Goal: Information Seeking & Learning: Understand process/instructions

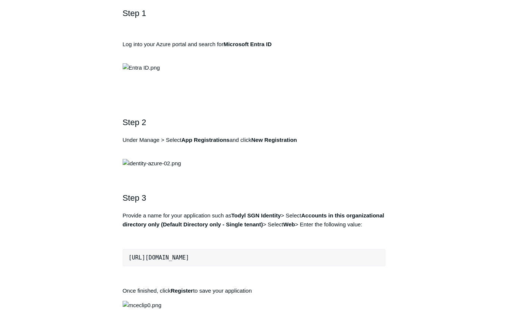
scroll to position [149, 0]
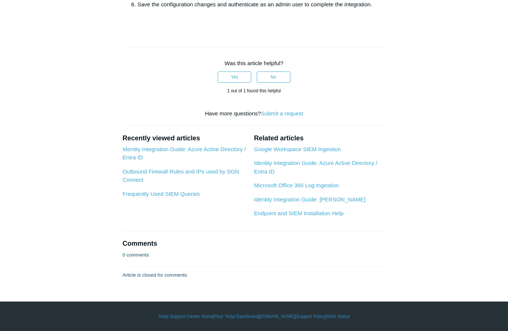
scroll to position [1528, 0]
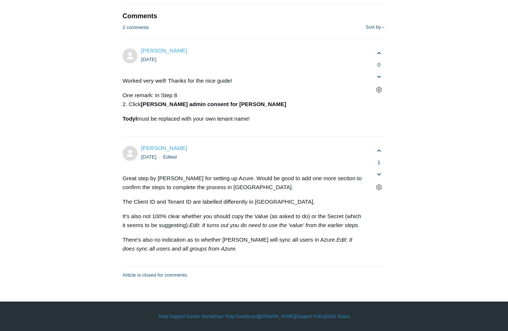
scroll to position [3950, 0]
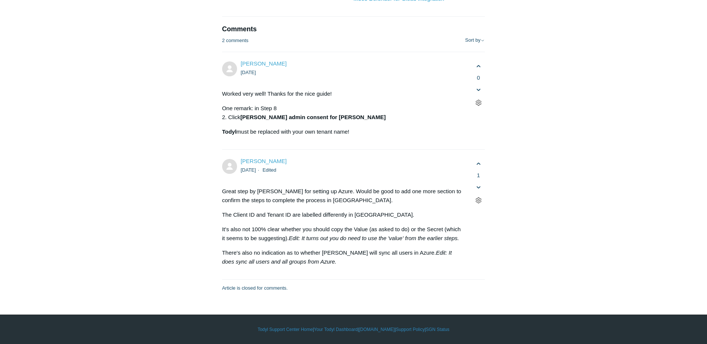
scroll to position [3726, 0]
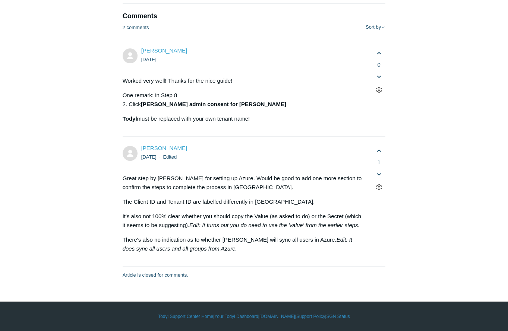
scroll to position [5039, 0]
